Goal: Information Seeking & Learning: Learn about a topic

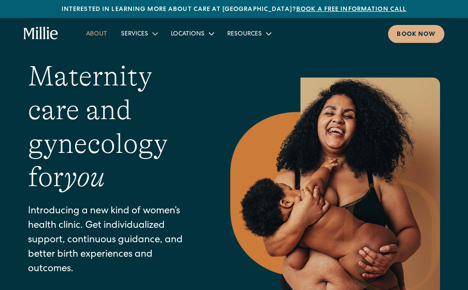
click at [100, 34] on link "About" at bounding box center [96, 33] width 35 height 14
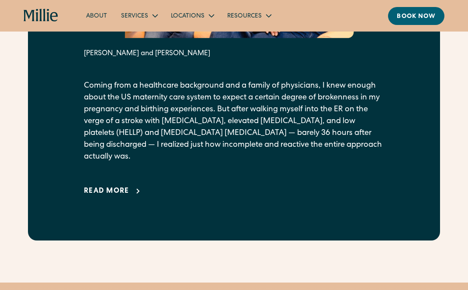
scroll to position [471, 0]
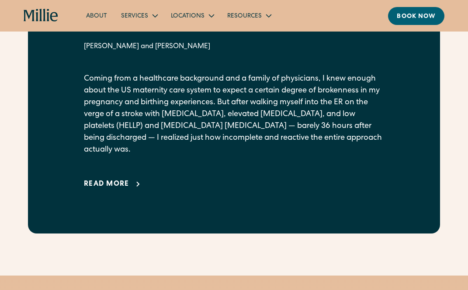
click at [112, 189] on div "Read more" at bounding box center [106, 184] width 45 height 10
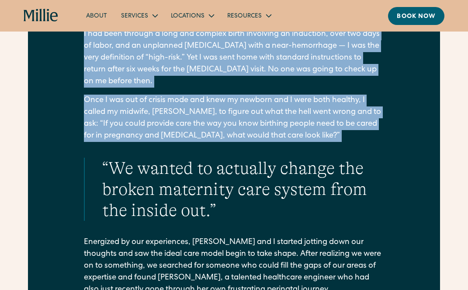
scroll to position [773, 0]
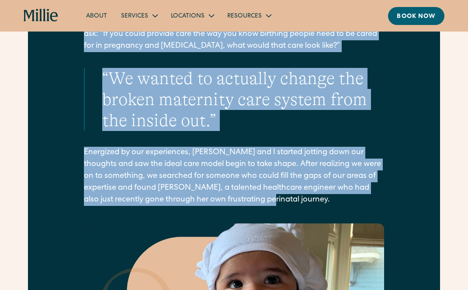
drag, startPoint x: 84, startPoint y: 78, endPoint x: 343, endPoint y: 234, distance: 303.3
click at [343, 234] on div "From our founders It all started with a crisis. [PERSON_NAME] and [PERSON_NAME]…" at bounding box center [234, 141] width 412 height 1336
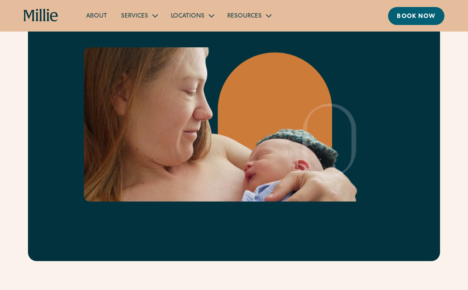
scroll to position [1201, 0]
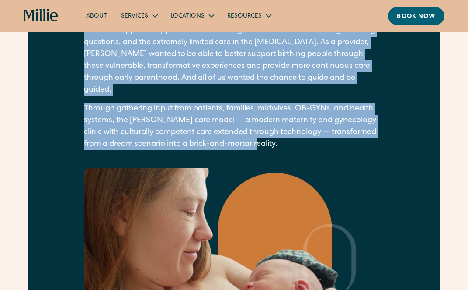
click at [267, 150] on p "Through gathering input from patients, families, midwives, OB-GYNs, and health …" at bounding box center [234, 126] width 300 height 47
copy div "Loremi dolo s ametconsec adipiscing eli s doeius te incididunt, U labo etdolo m…"
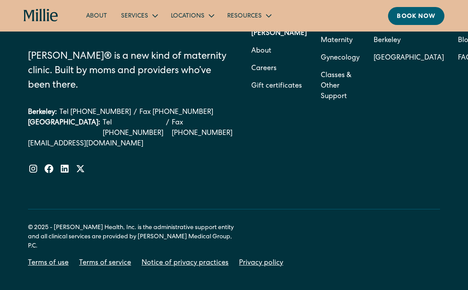
scroll to position [3693, 0]
